Goal: Task Accomplishment & Management: Use online tool/utility

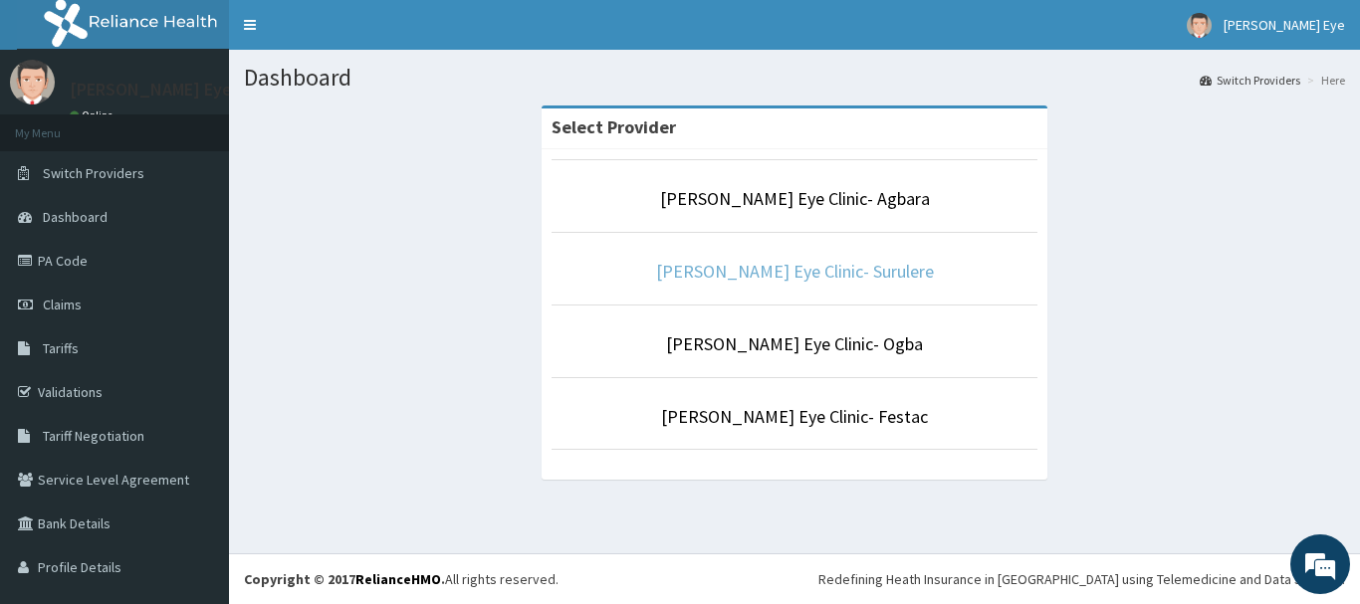
click at [790, 283] on link "[PERSON_NAME] Eye Clinic- Surulere" at bounding box center [795, 271] width 278 height 23
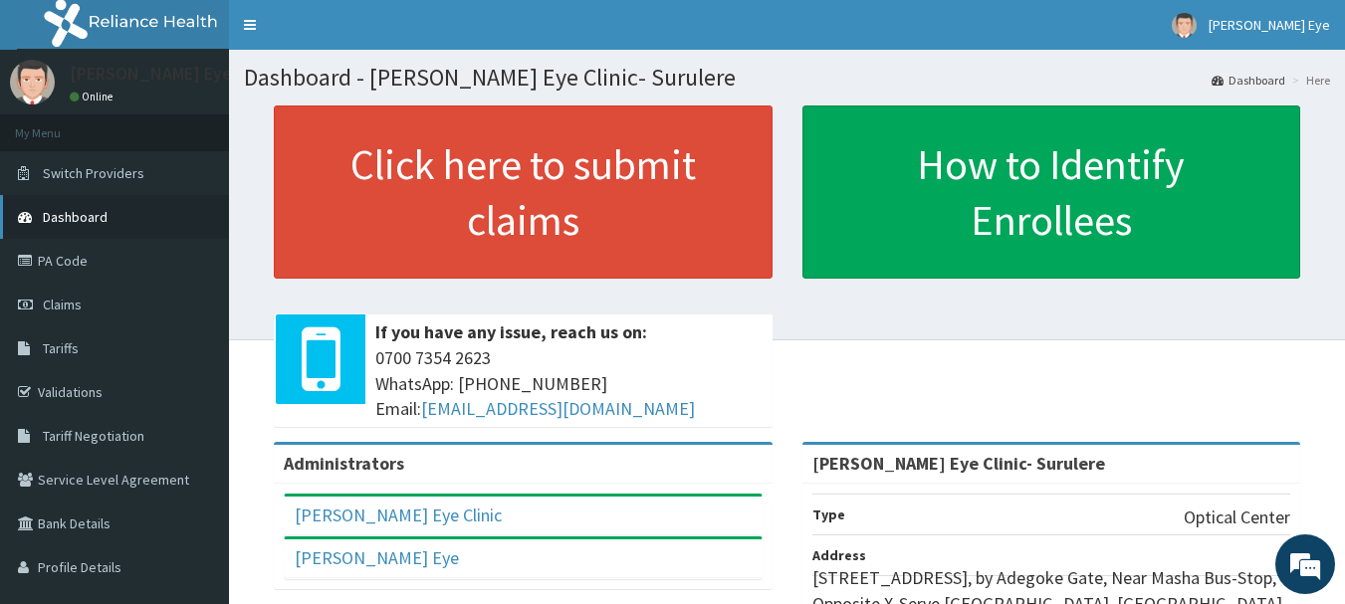
click at [137, 223] on link "Dashboard" at bounding box center [114, 217] width 229 height 44
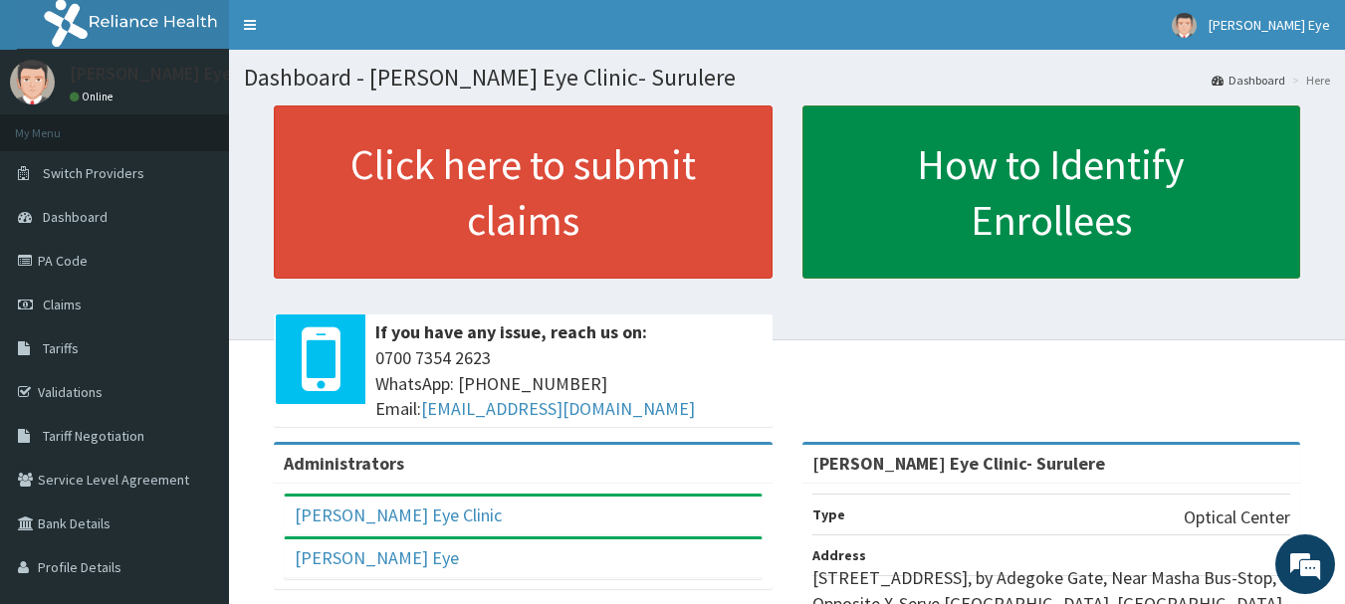
click at [897, 221] on link "How to Identify Enrollees" at bounding box center [1051, 192] width 499 height 173
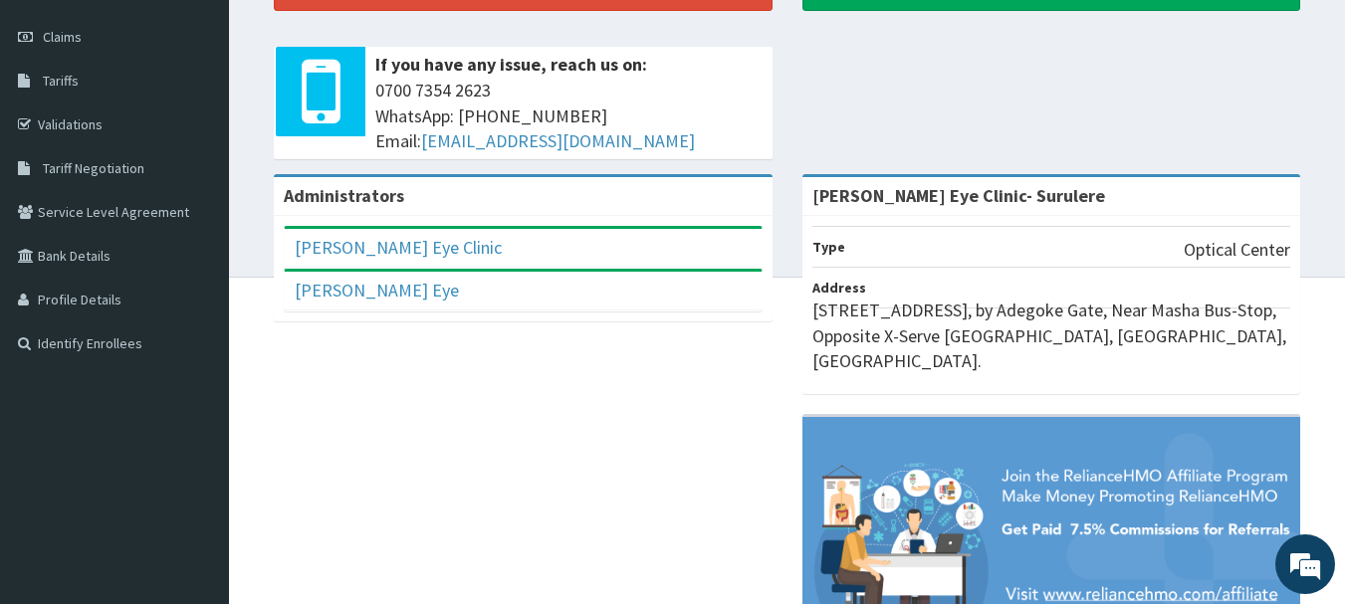
scroll to position [284, 0]
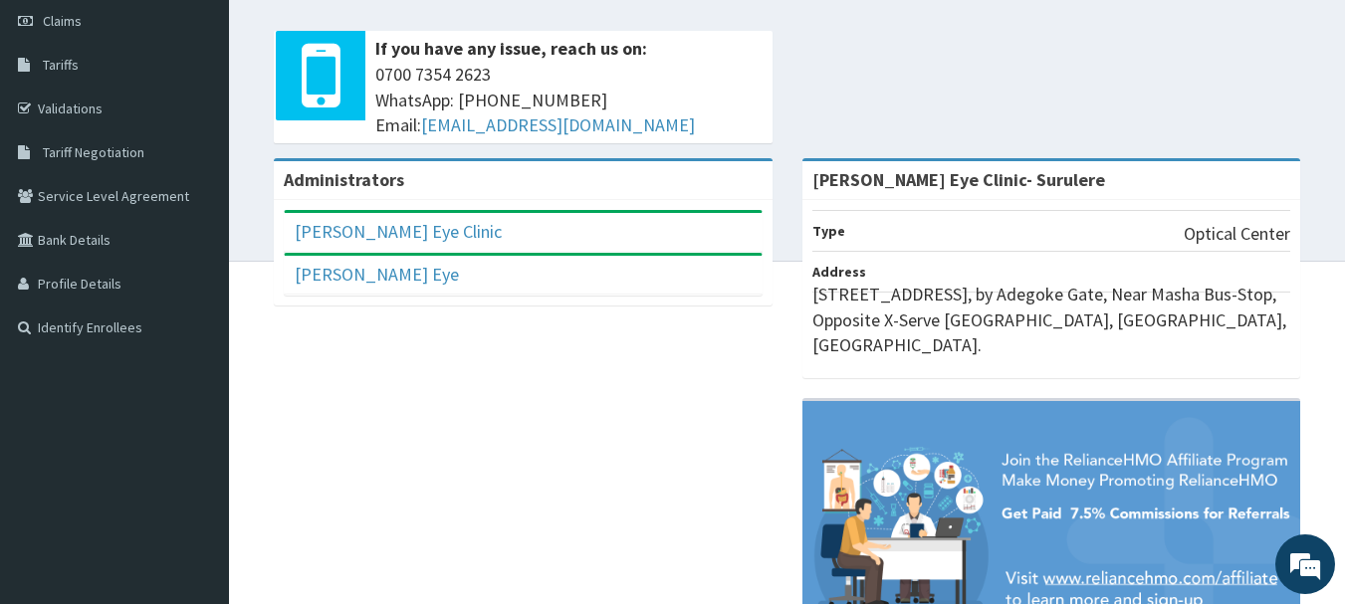
click at [681, 236] on div "[PERSON_NAME] Eye Clinic" at bounding box center [523, 232] width 477 height 39
click at [374, 236] on link "[PERSON_NAME] Eye Clinic" at bounding box center [398, 231] width 207 height 23
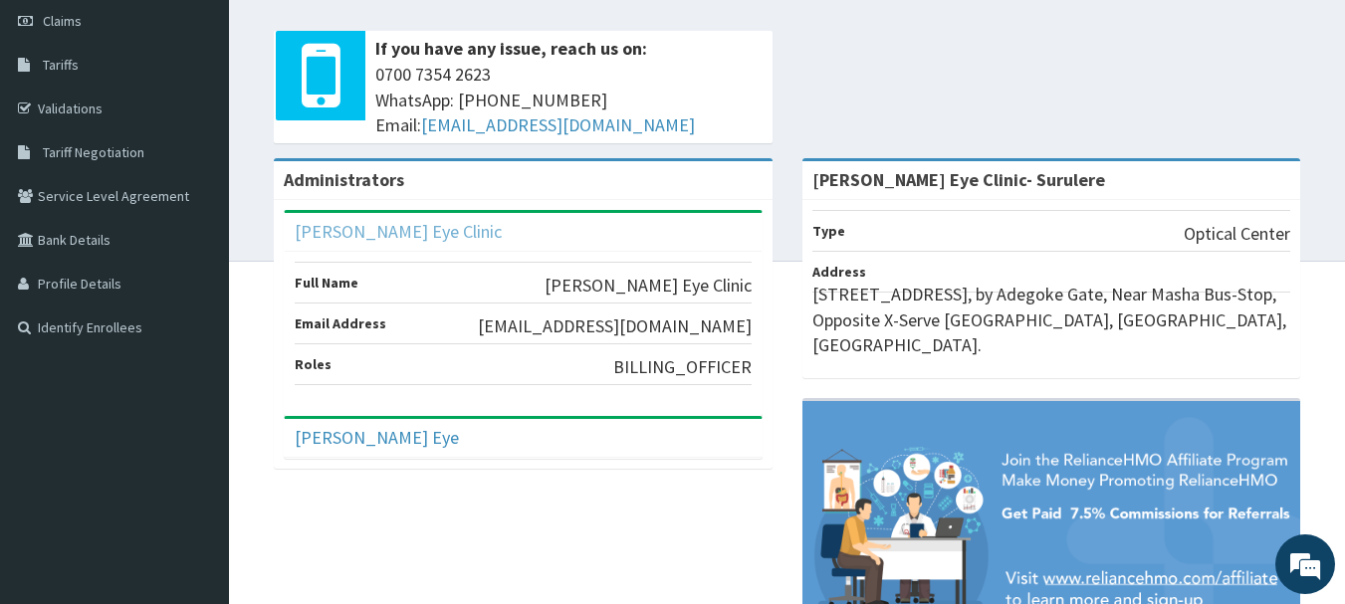
scroll to position [0, 0]
click at [131, 320] on link "Identify Enrollees" at bounding box center [114, 328] width 229 height 44
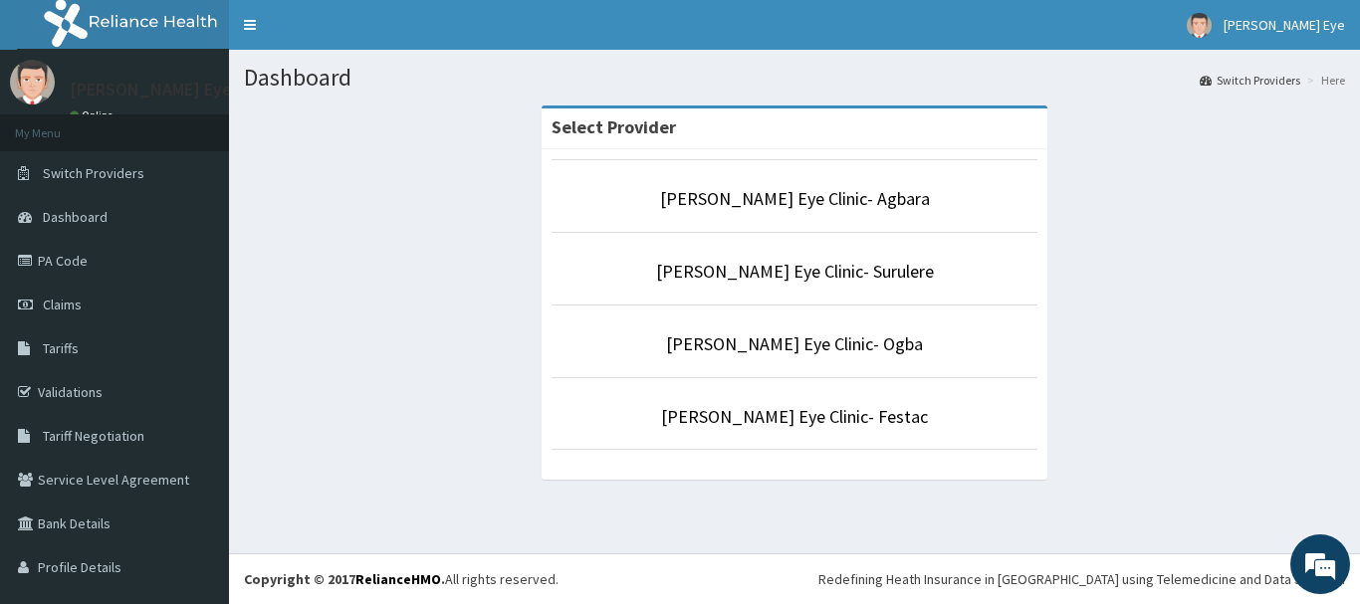
click at [746, 285] on li "[PERSON_NAME] Eye Clinic- Surulere" at bounding box center [795, 269] width 486 height 74
click at [768, 280] on link "[PERSON_NAME] Eye Clinic- Surulere" at bounding box center [795, 271] width 278 height 23
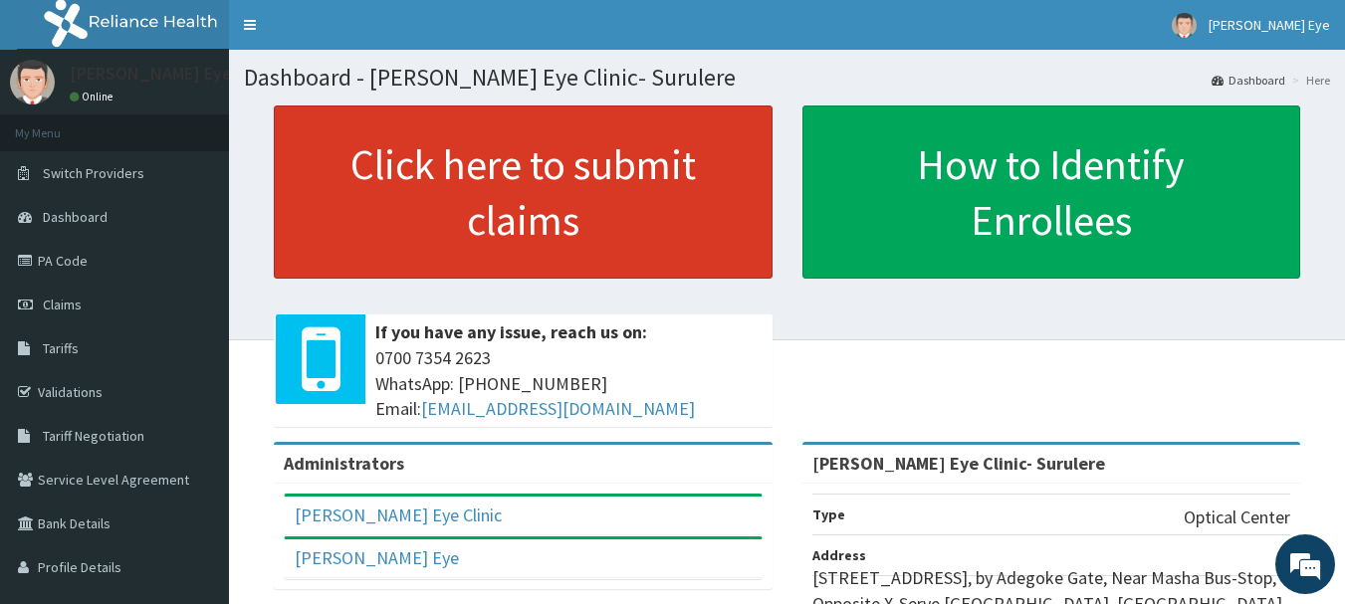
click at [600, 260] on link "Click here to submit claims" at bounding box center [523, 192] width 499 height 173
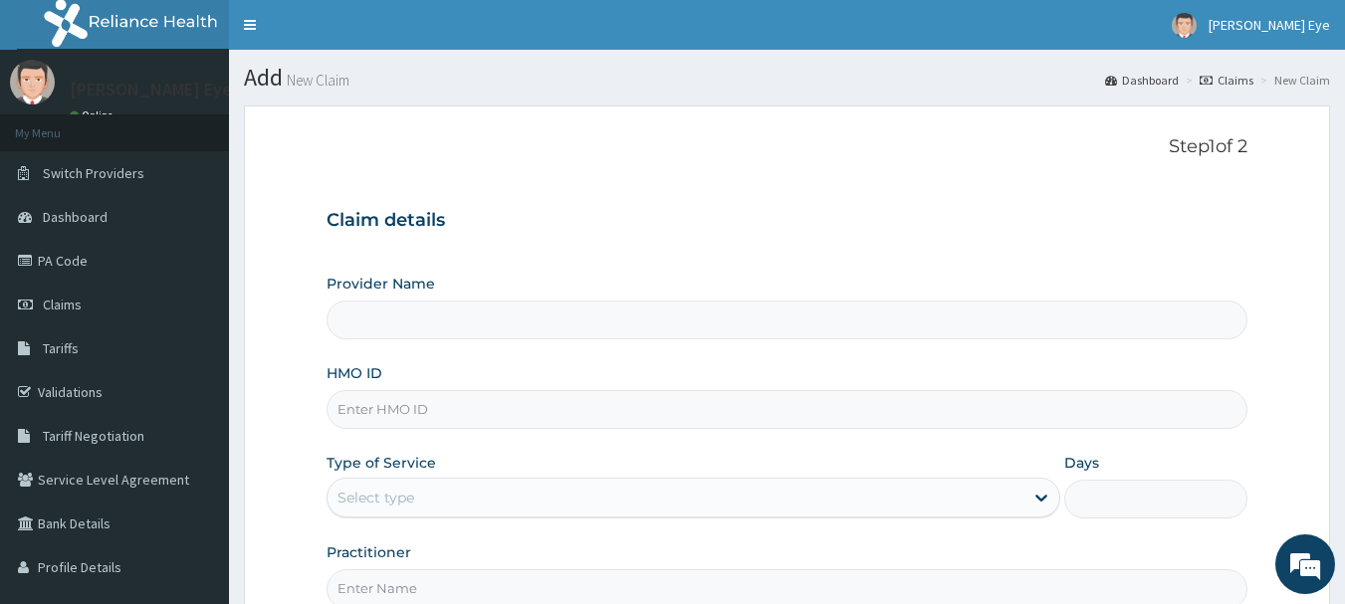
type input "Forst Eye Clinic- Surulere"
drag, startPoint x: 1352, startPoint y: 414, endPoint x: 1359, endPoint y: 326, distance: 88.9
click at [1344, 326] on html "R EL Toggle navigation Forst Eye Forst Eye - firsteyeclinic@gmail.com Member si…" at bounding box center [672, 409] width 1345 height 818
click at [84, 399] on link "Validations" at bounding box center [114, 392] width 229 height 44
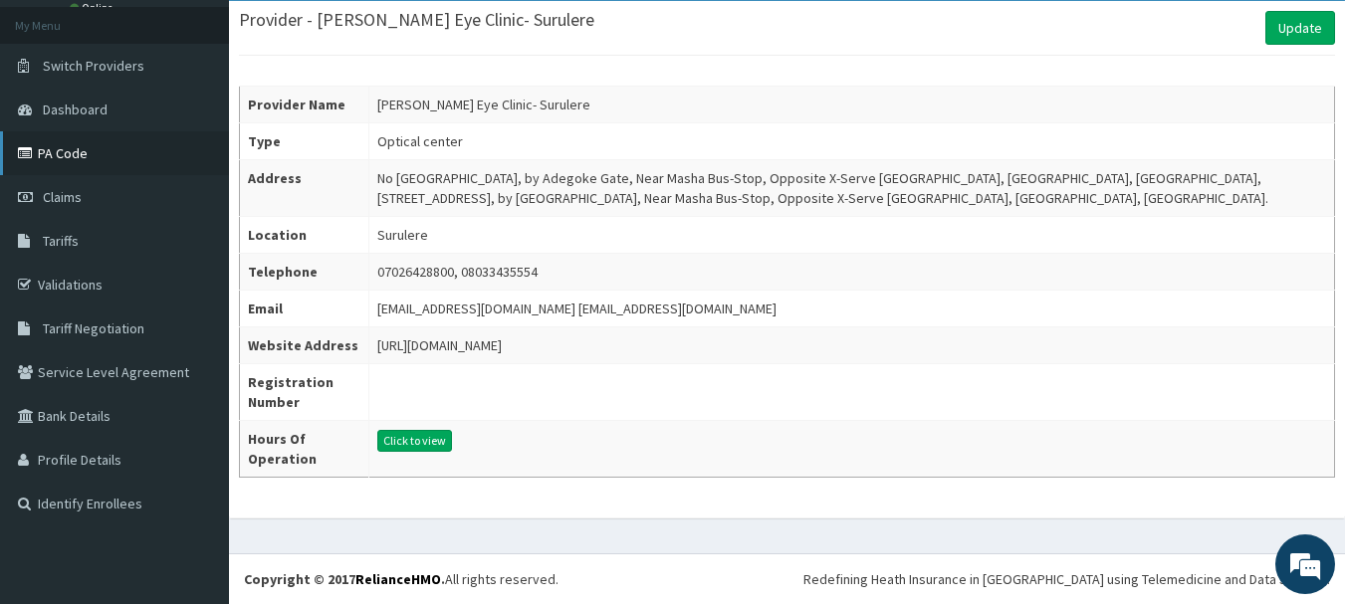
click at [119, 168] on link "PA Code" at bounding box center [114, 153] width 229 height 44
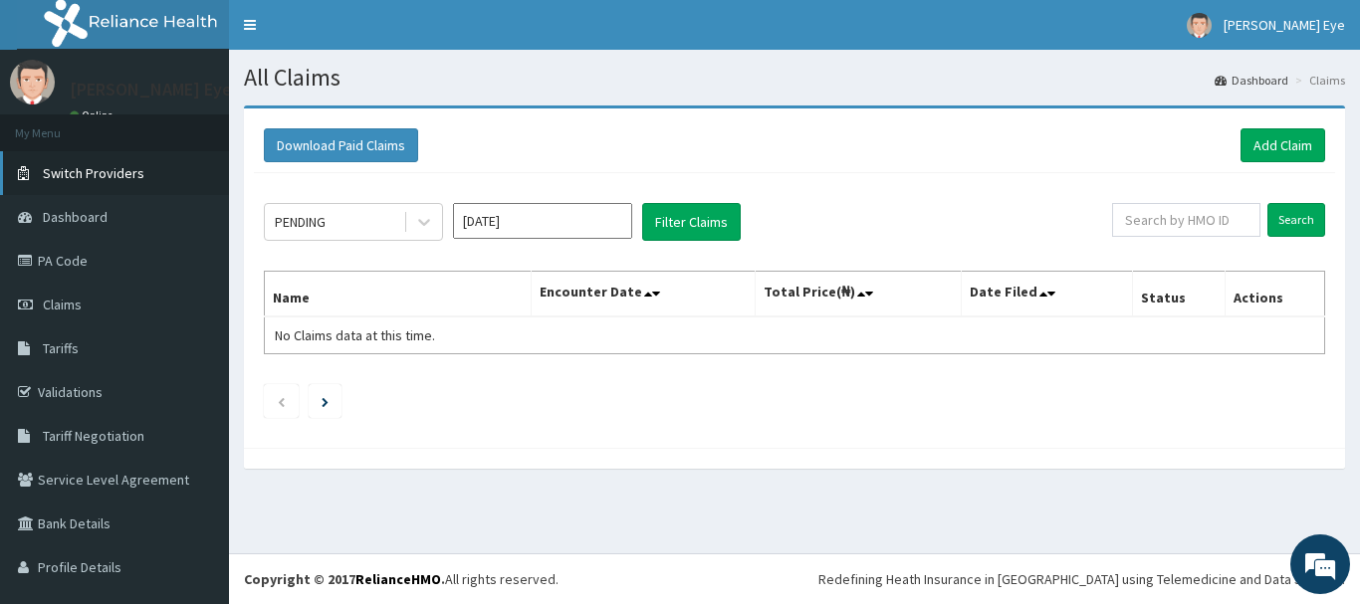
click at [148, 177] on link "Switch Providers" at bounding box center [114, 173] width 229 height 44
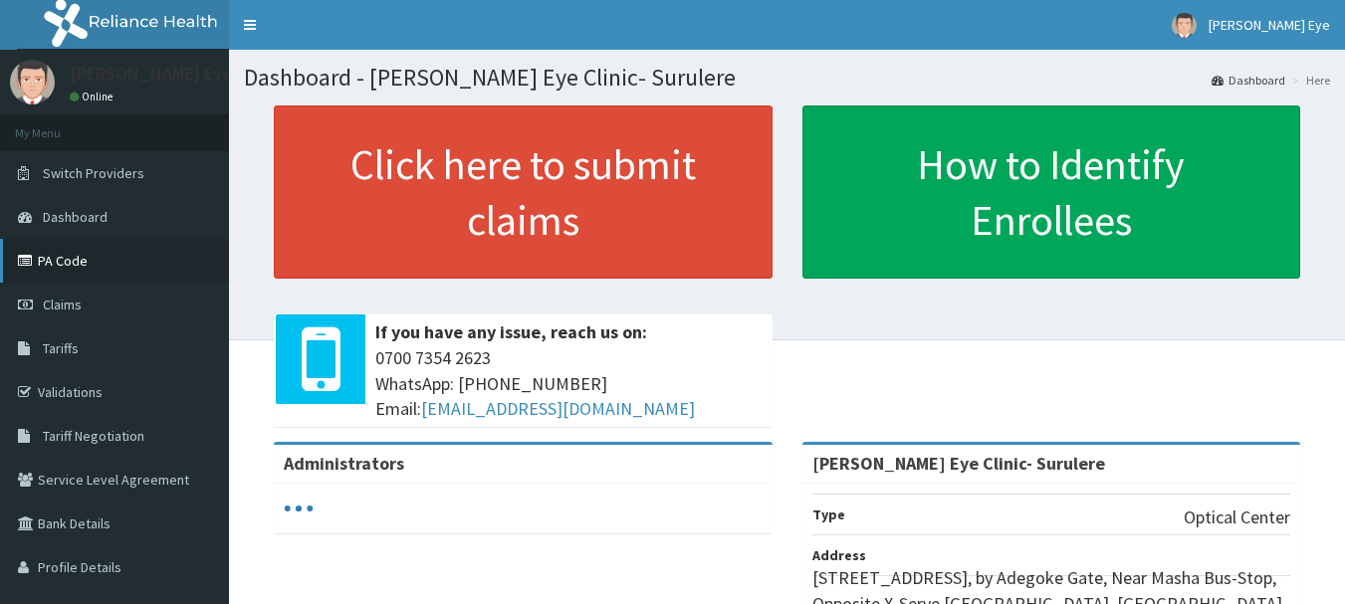
drag, startPoint x: 0, startPoint y: 0, endPoint x: 78, endPoint y: 262, distance: 273.1
click at [78, 262] on link "PA Code" at bounding box center [114, 261] width 229 height 44
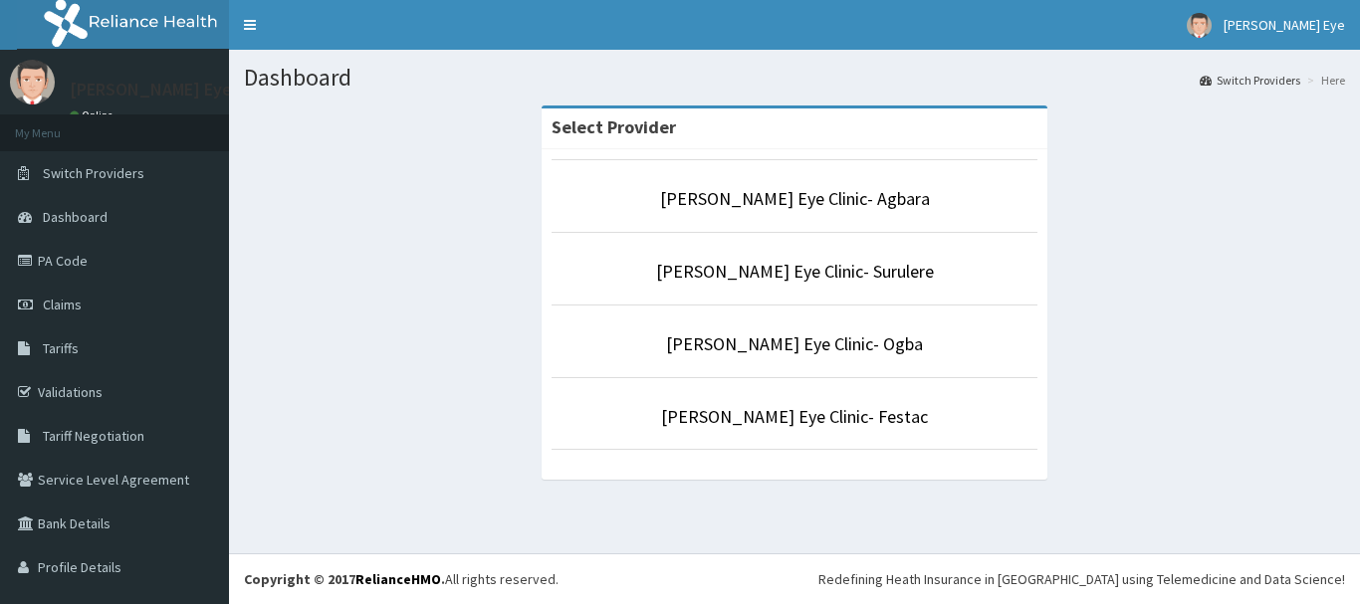
click at [779, 252] on li "[PERSON_NAME] Eye Clinic- Surulere" at bounding box center [795, 269] width 486 height 74
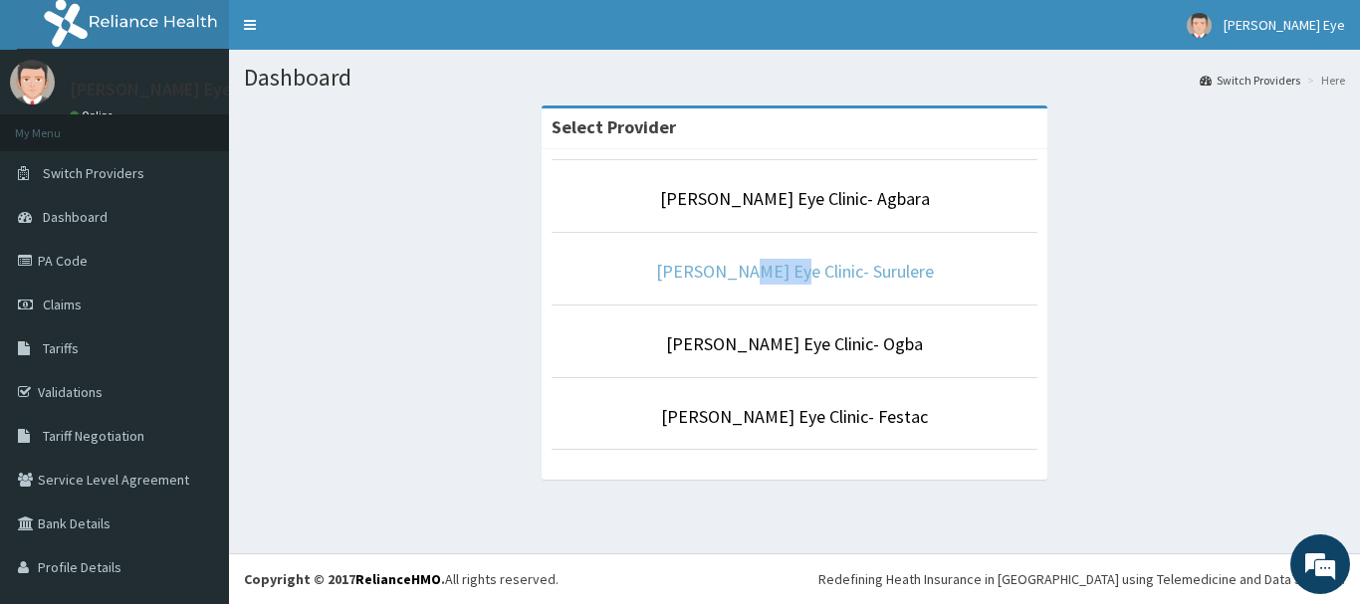
click at [765, 270] on link "[PERSON_NAME] Eye Clinic- Surulere" at bounding box center [795, 271] width 278 height 23
